Goal: Navigation & Orientation: Find specific page/section

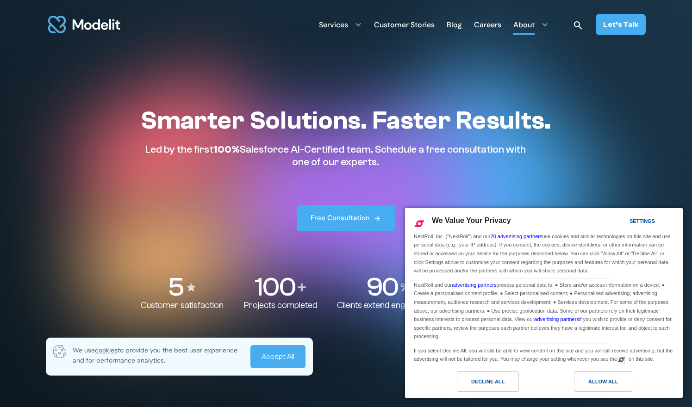
click at [541, 26] on div "About" at bounding box center [530, 24] width 35 height 18
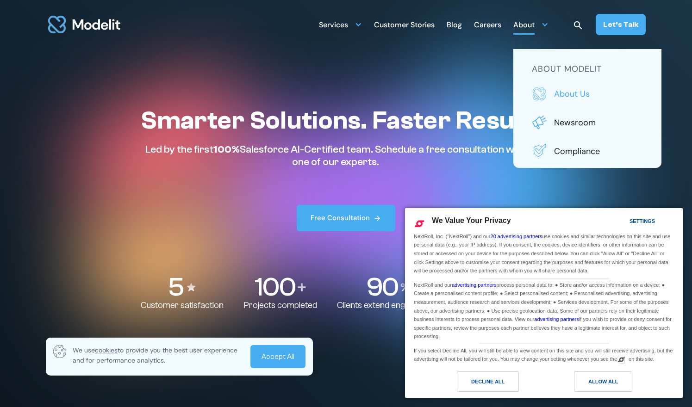
click at [564, 99] on p "About us" at bounding box center [598, 94] width 89 height 12
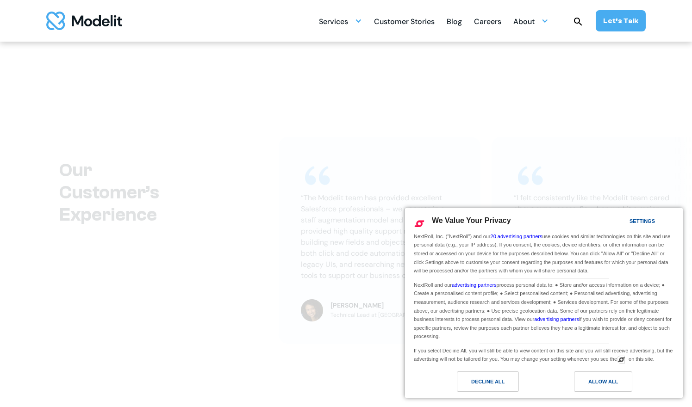
scroll to position [1996, 0]
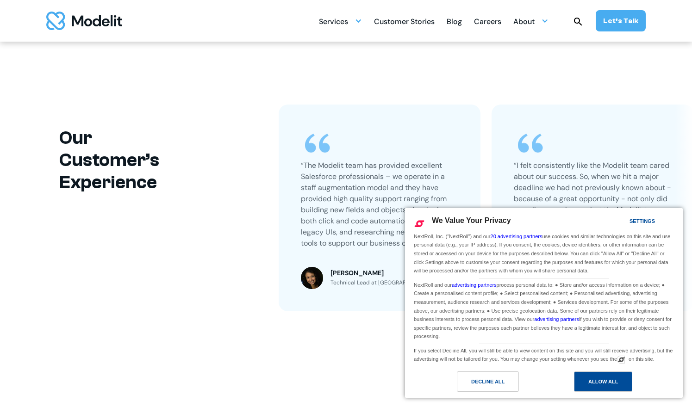
click at [576, 384] on div "Allow All" at bounding box center [603, 381] width 58 height 20
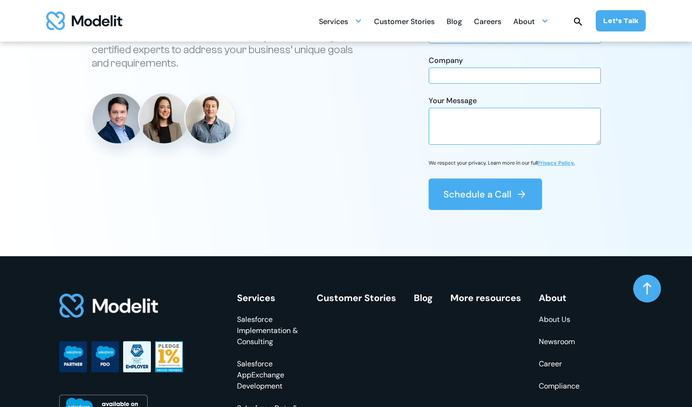
scroll to position [2516, 0]
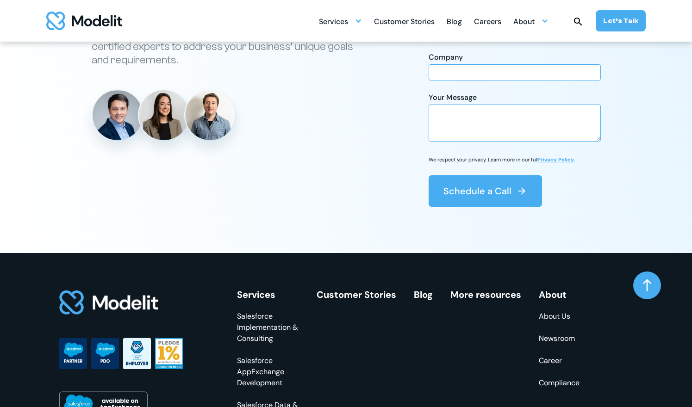
click at [551, 362] on link "Career" at bounding box center [559, 360] width 41 height 11
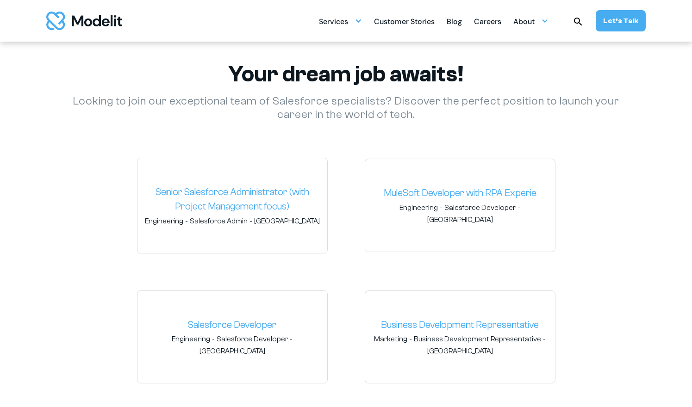
scroll to position [1356, 0]
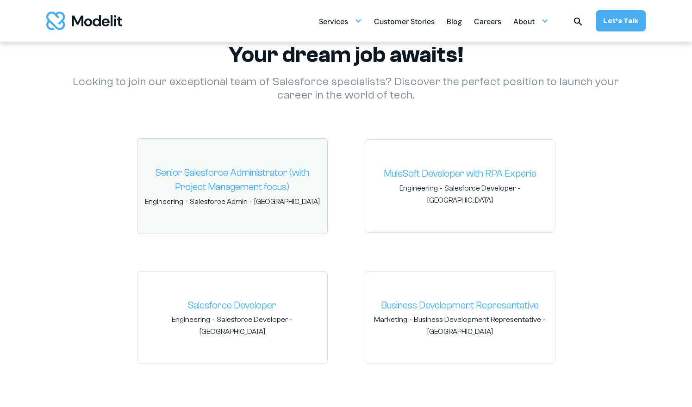
click at [276, 193] on link "Senior Salesforce Administrator (with Project Management focus)" at bounding box center [232, 180] width 175 height 29
